Goal: Check status: Check status

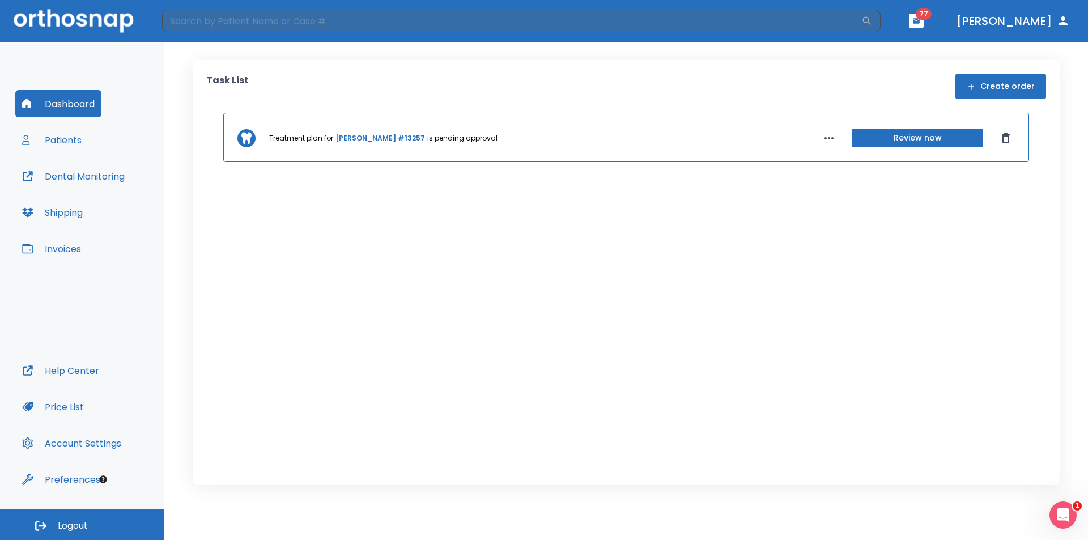
click at [884, 134] on button "Review now" at bounding box center [916, 138] width 131 height 19
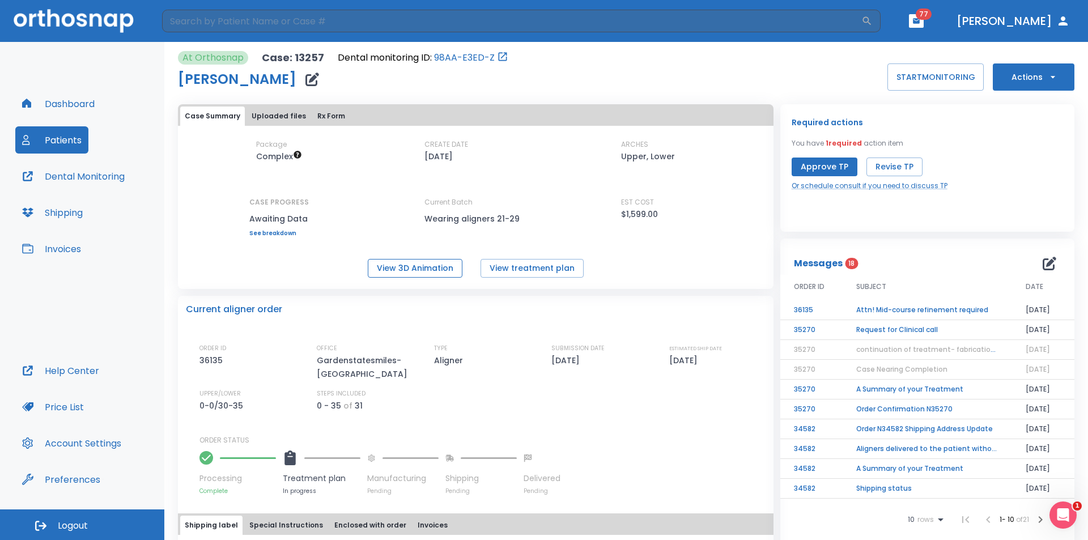
click at [433, 265] on button "View 3D Animation" at bounding box center [415, 268] width 95 height 19
click at [531, 275] on button "View treatment plan" at bounding box center [531, 268] width 103 height 19
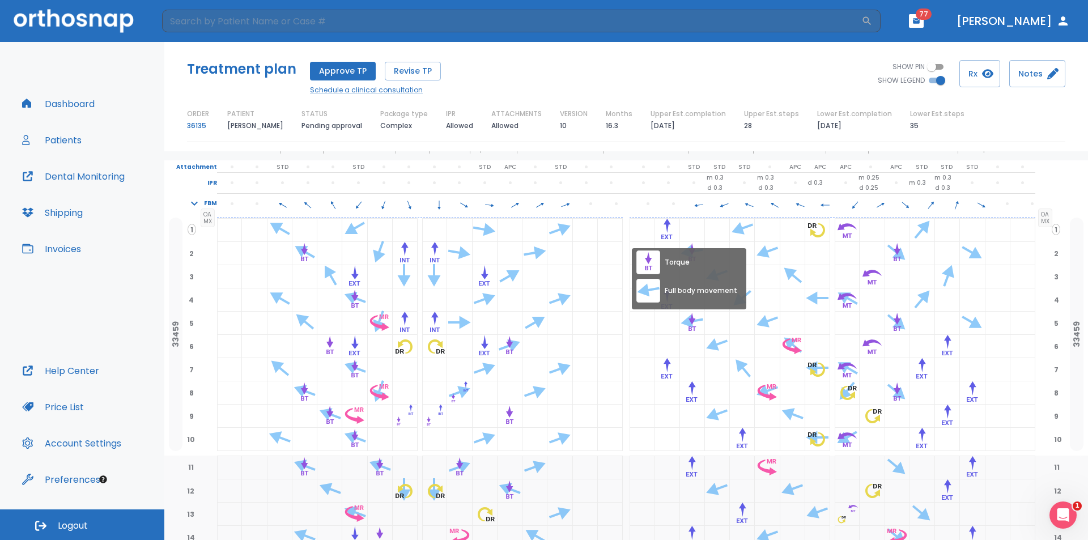
scroll to position [57, 0]
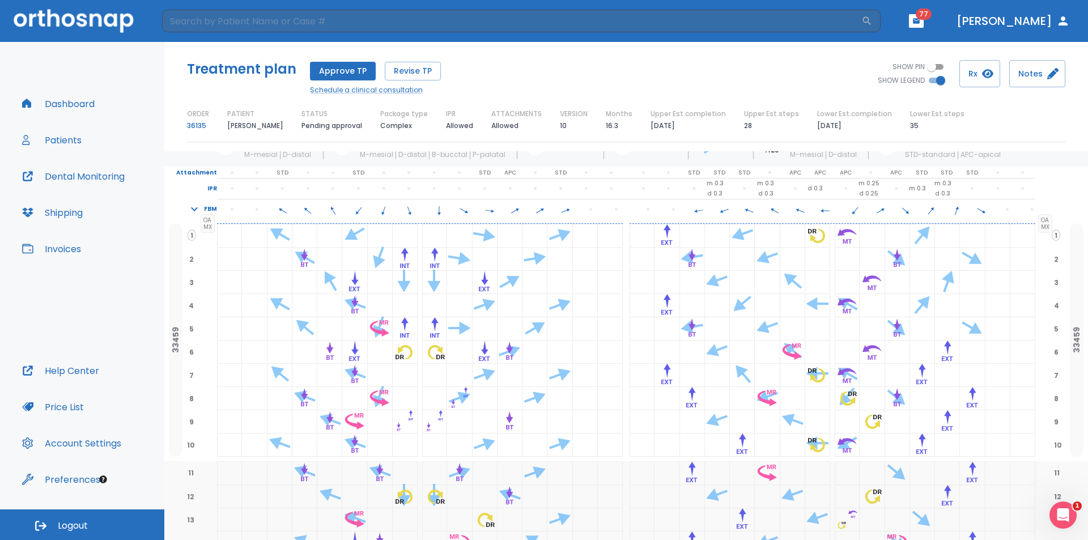
click at [78, 212] on button "Shipping" at bounding box center [52, 212] width 74 height 27
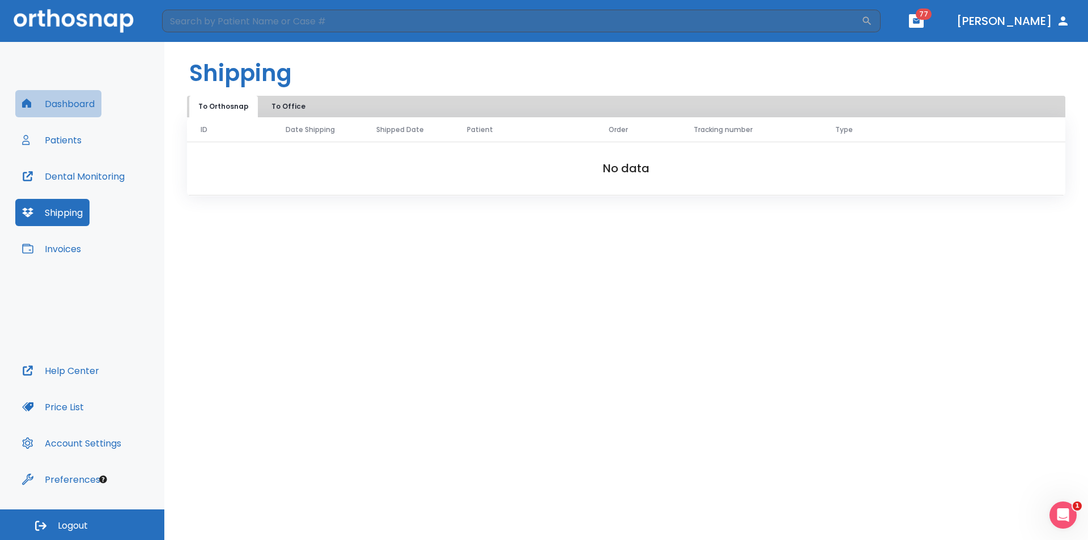
click at [74, 103] on button "Dashboard" at bounding box center [58, 103] width 86 height 27
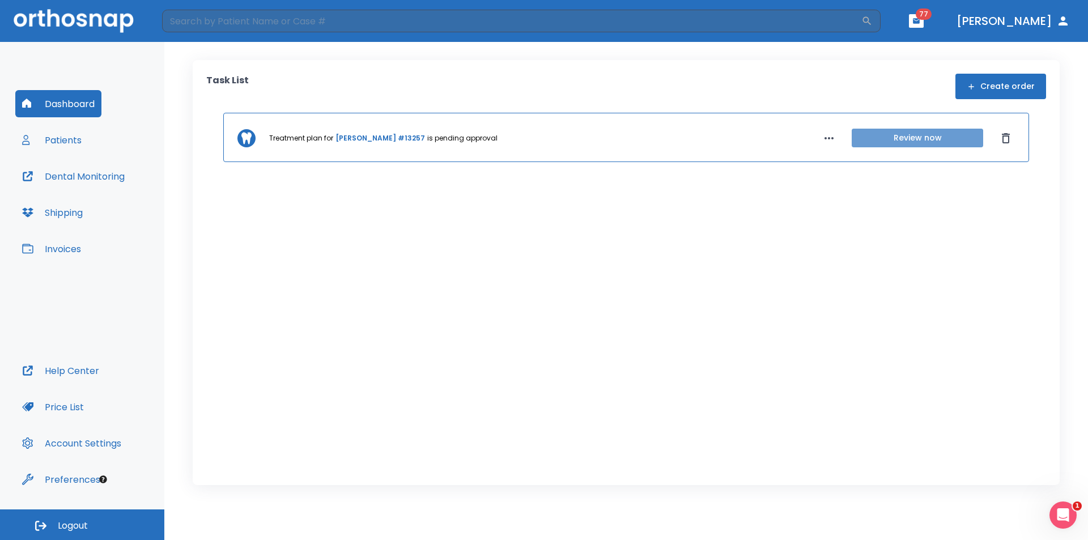
click at [908, 142] on button "Review now" at bounding box center [916, 138] width 131 height 19
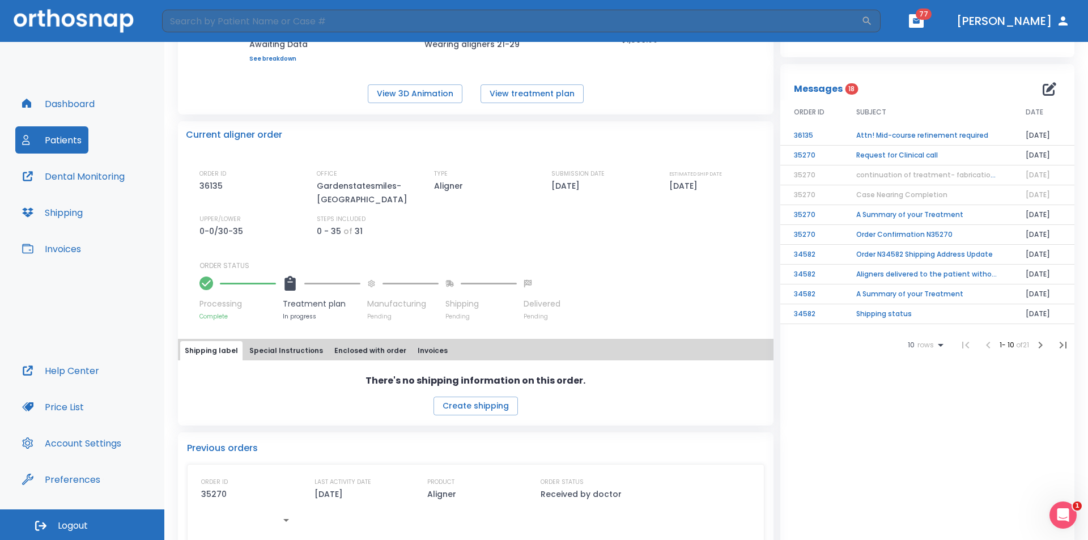
scroll to position [170, 0]
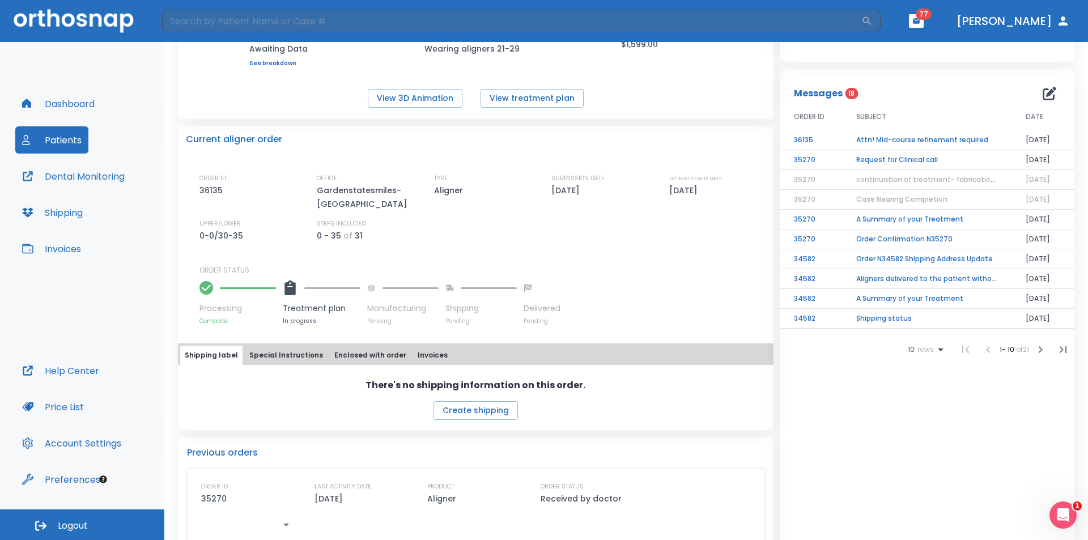
click at [937, 134] on td "Attn! Mid-course refinement required" at bounding box center [926, 140] width 169 height 20
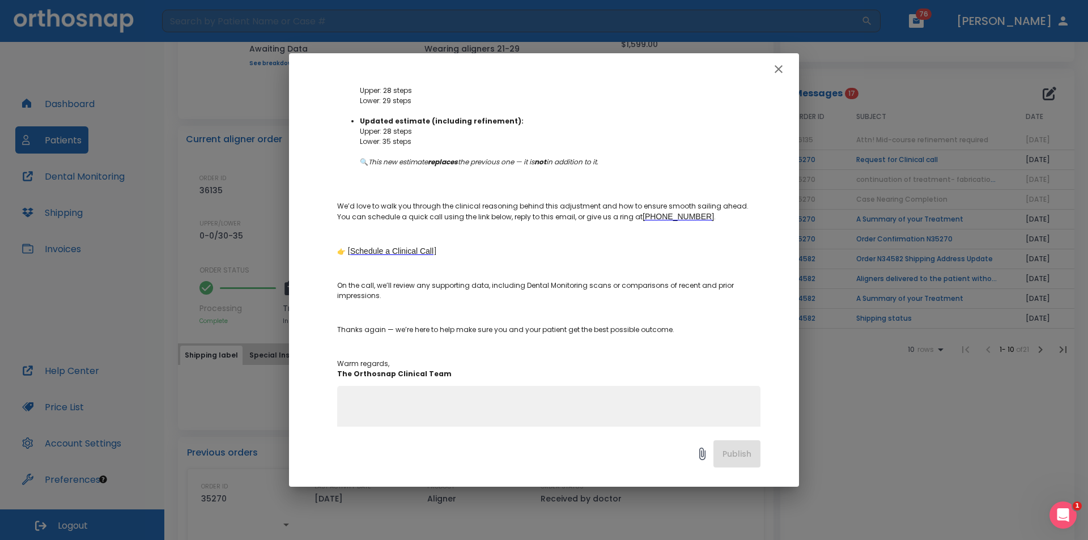
scroll to position [350, 0]
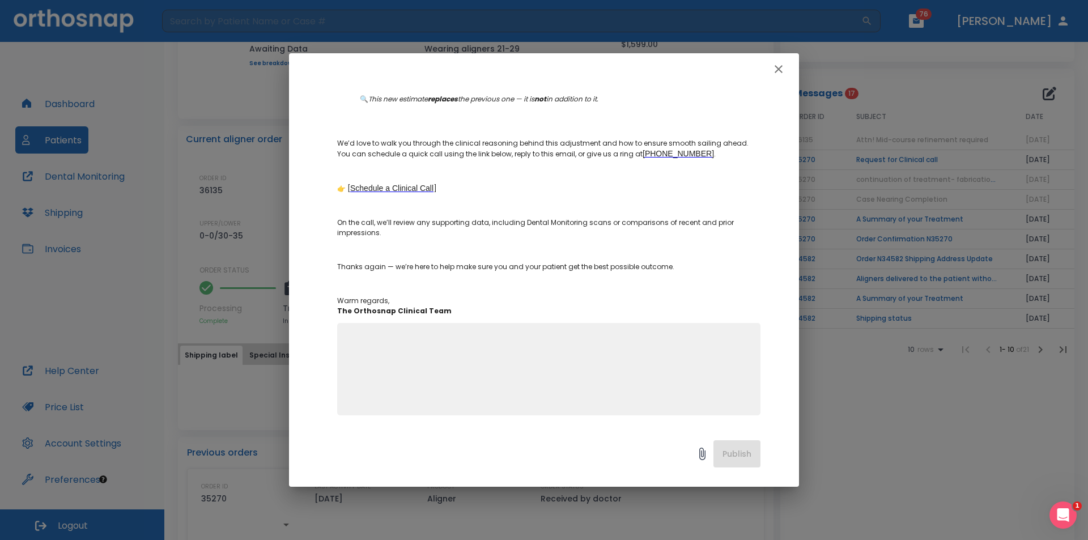
click at [787, 64] on button "button" at bounding box center [778, 69] width 23 height 23
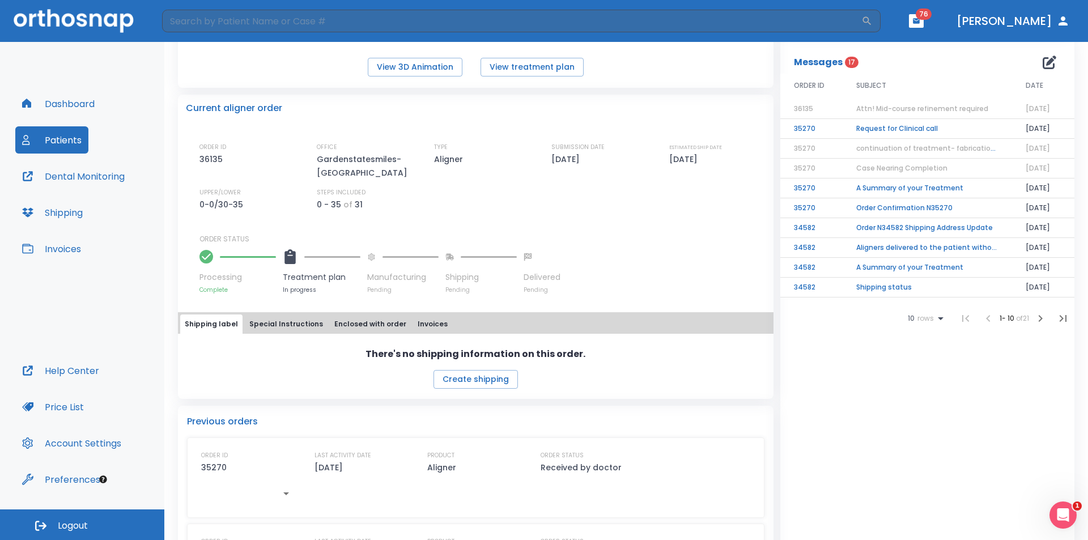
scroll to position [227, 0]
